Goal: Task Accomplishment & Management: Complete application form

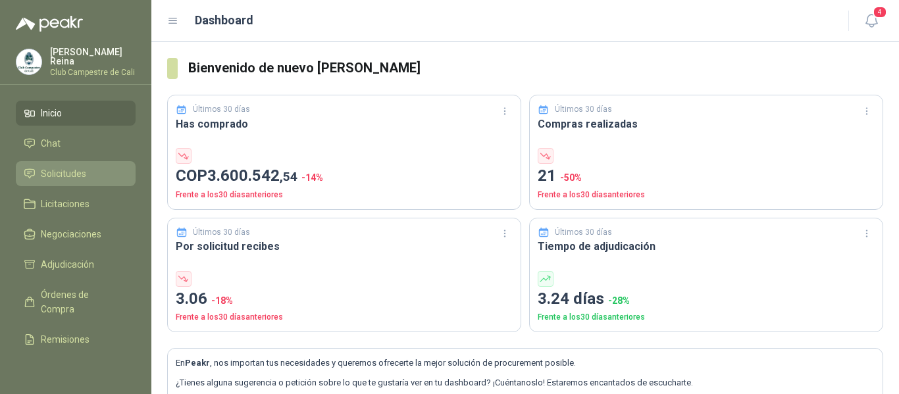
click at [80, 167] on span "Solicitudes" at bounding box center [63, 173] width 45 height 14
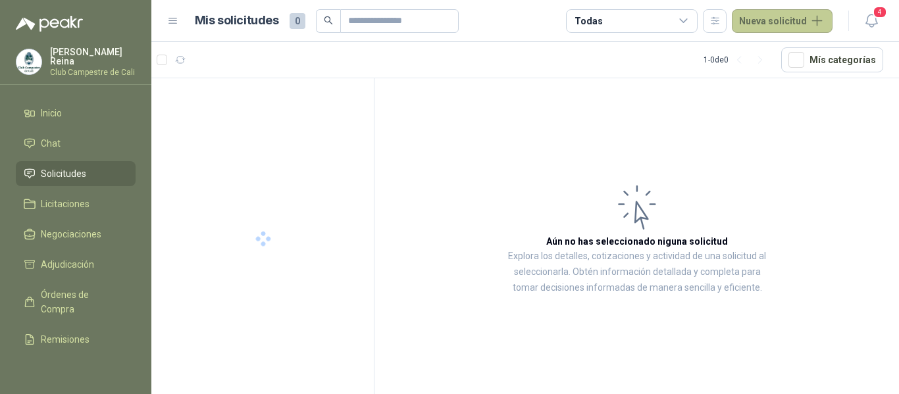
click at [761, 19] on button "Nueva solicitud" at bounding box center [782, 21] width 101 height 24
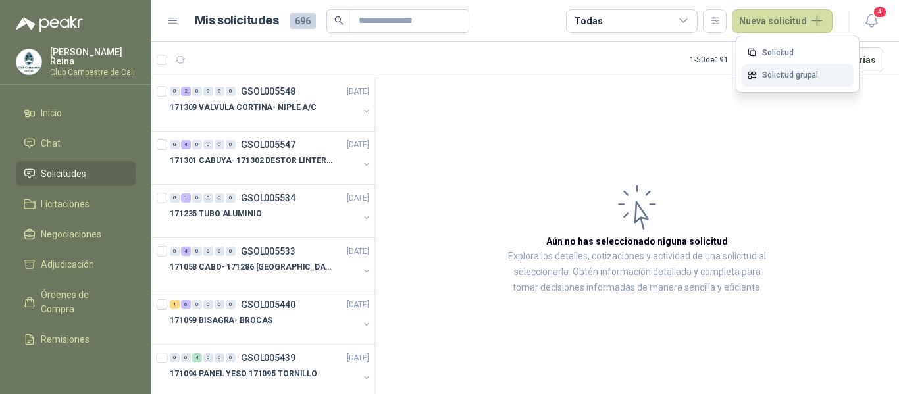
click at [784, 75] on link "Solicitud grupal" at bounding box center [798, 75] width 112 height 23
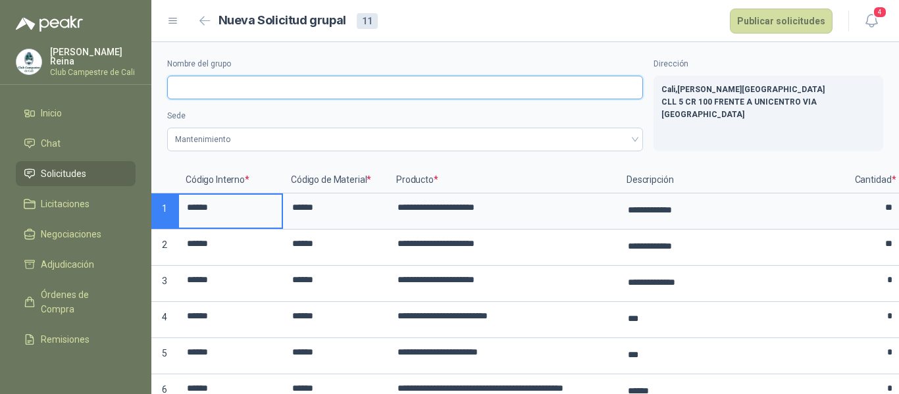
click at [189, 91] on input "Nombre del grupo" at bounding box center [405, 88] width 476 height 24
type input "**********"
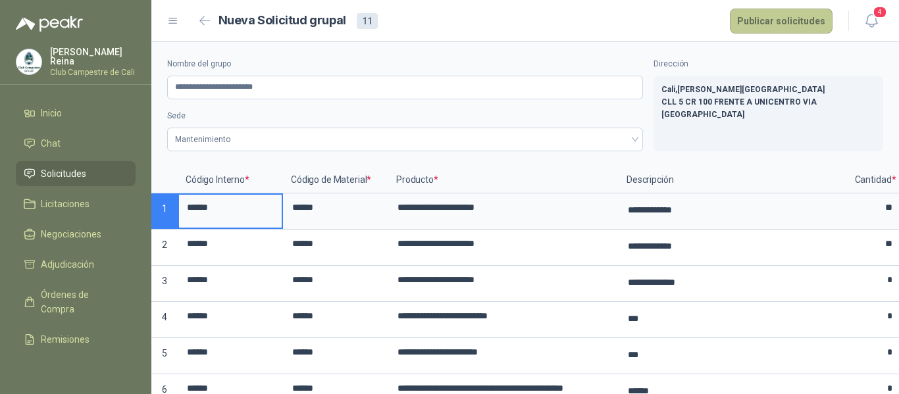
click at [814, 18] on button "Publicar solicitudes" at bounding box center [781, 21] width 103 height 25
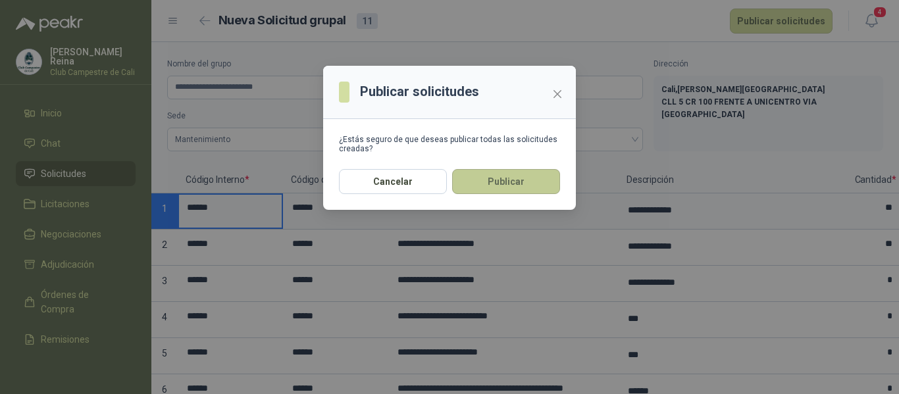
click at [523, 181] on button "Publicar" at bounding box center [506, 181] width 108 height 25
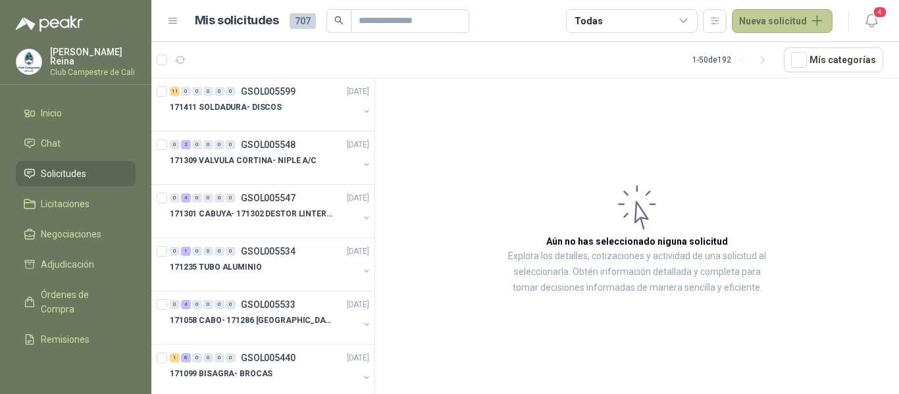
click at [758, 21] on button "Nueva solicitud" at bounding box center [782, 21] width 101 height 24
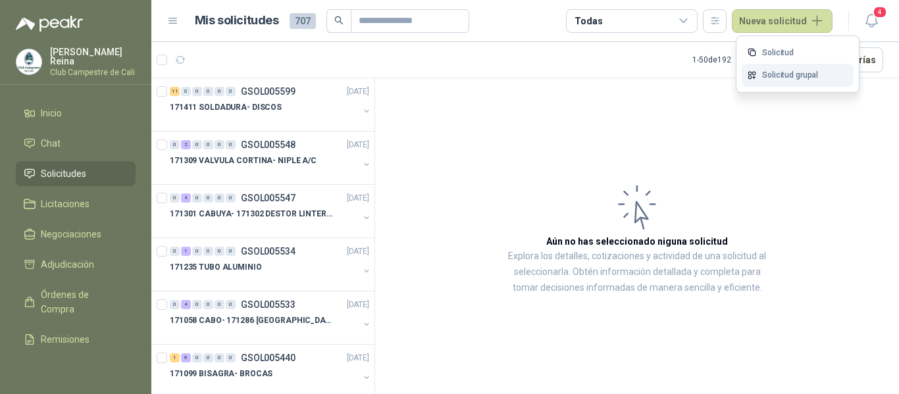
click at [770, 76] on link "Solicitud grupal" at bounding box center [798, 75] width 112 height 23
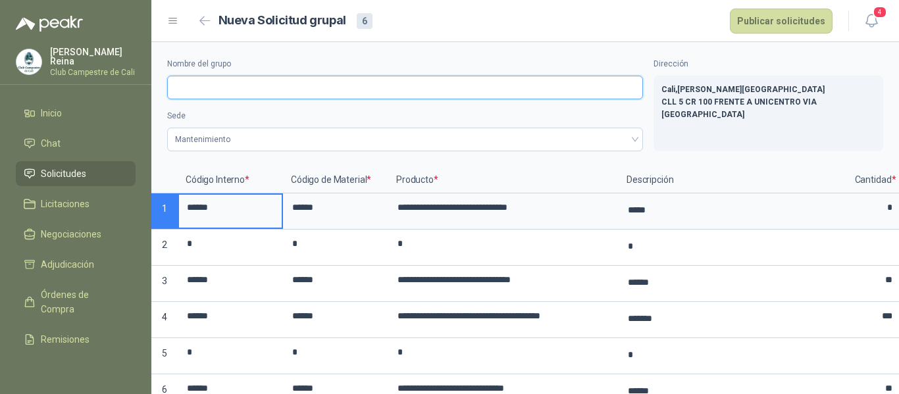
click at [195, 90] on input "Nombre del grupo" at bounding box center [405, 88] width 476 height 24
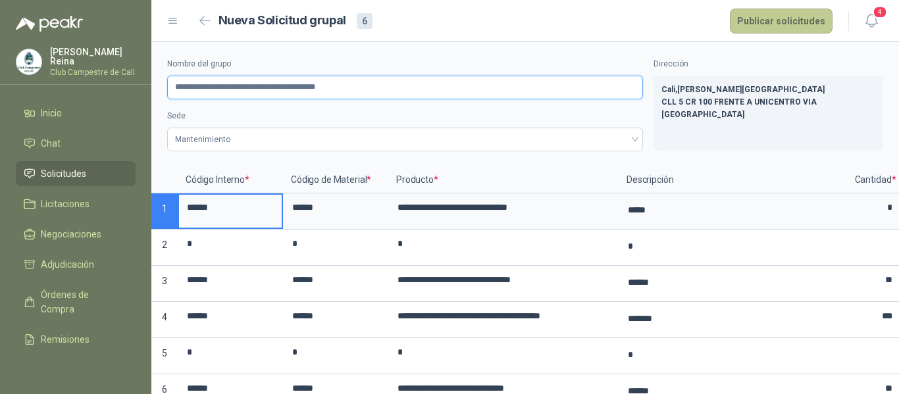
type input "**********"
click at [795, 22] on button "Publicar solicitudes" at bounding box center [781, 21] width 103 height 25
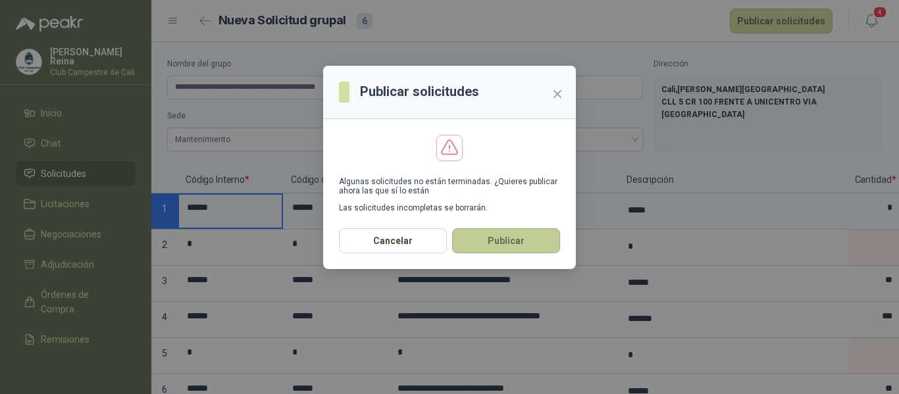
click at [513, 235] on button "Publicar" at bounding box center [506, 240] width 108 height 25
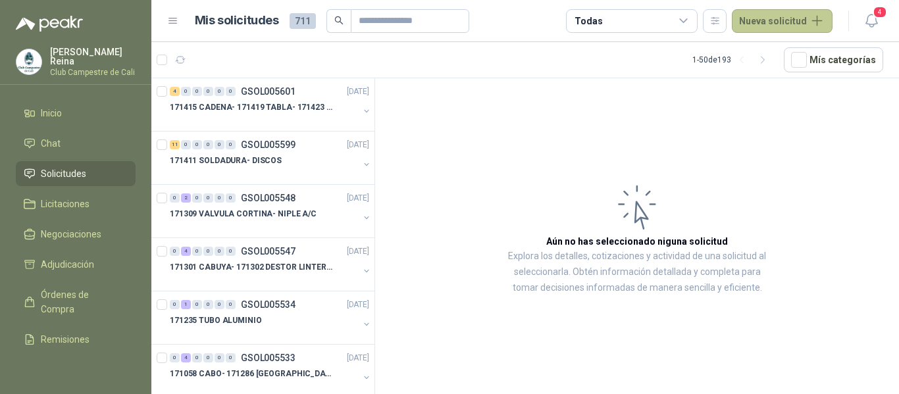
click at [774, 14] on button "Nueva solicitud" at bounding box center [782, 21] width 101 height 24
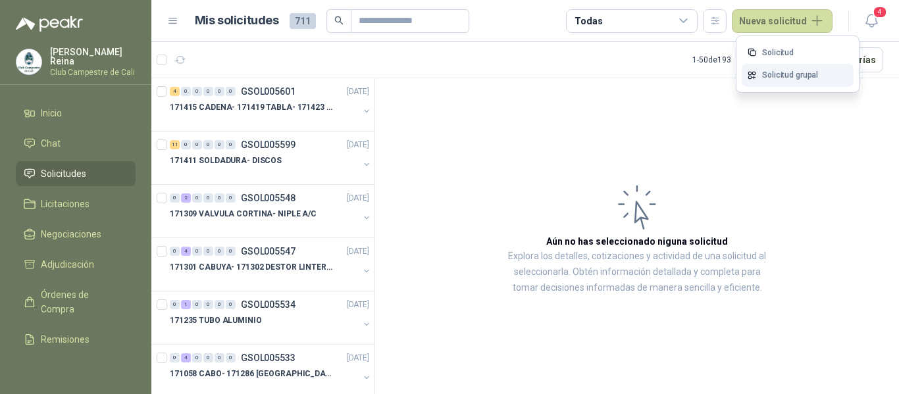
click at [766, 69] on link "Solicitud grupal" at bounding box center [798, 75] width 112 height 23
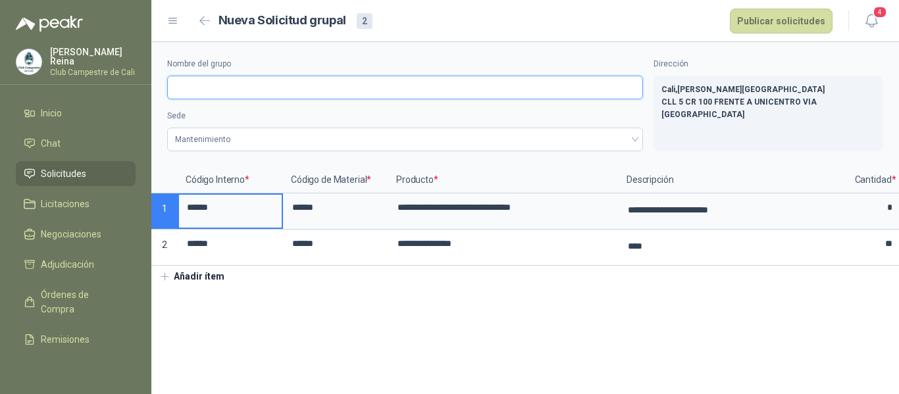
click at [199, 91] on input "Nombre del grupo" at bounding box center [405, 88] width 476 height 24
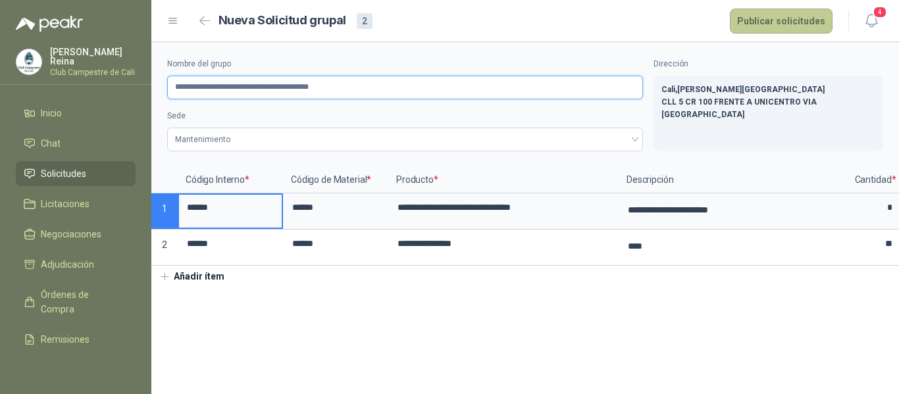
type input "**********"
click at [757, 20] on button "Publicar solicitudes" at bounding box center [781, 21] width 103 height 25
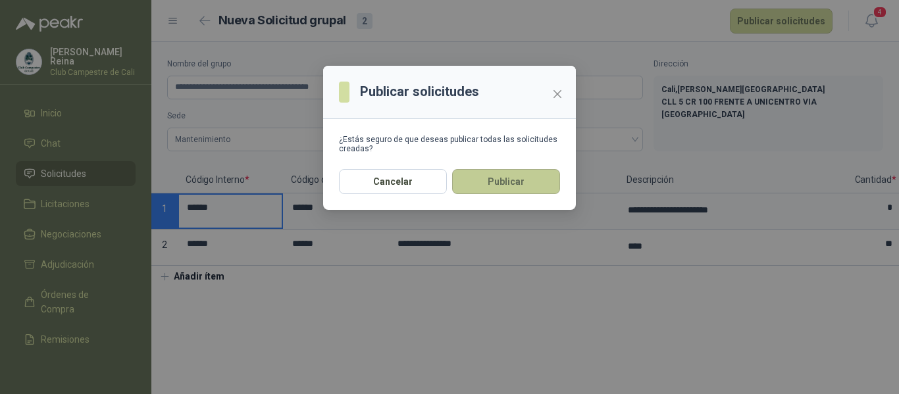
click at [497, 180] on button "Publicar" at bounding box center [506, 181] width 108 height 25
